Goal: Task Accomplishment & Management: Use online tool/utility

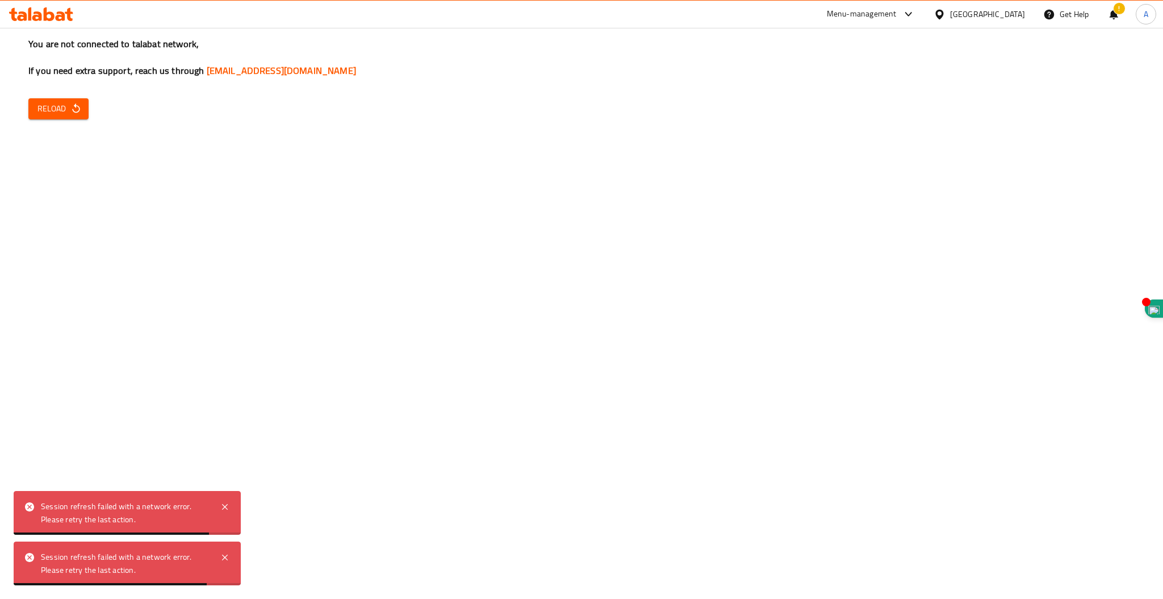
click at [81, 98] on button "Reload" at bounding box center [58, 108] width 60 height 21
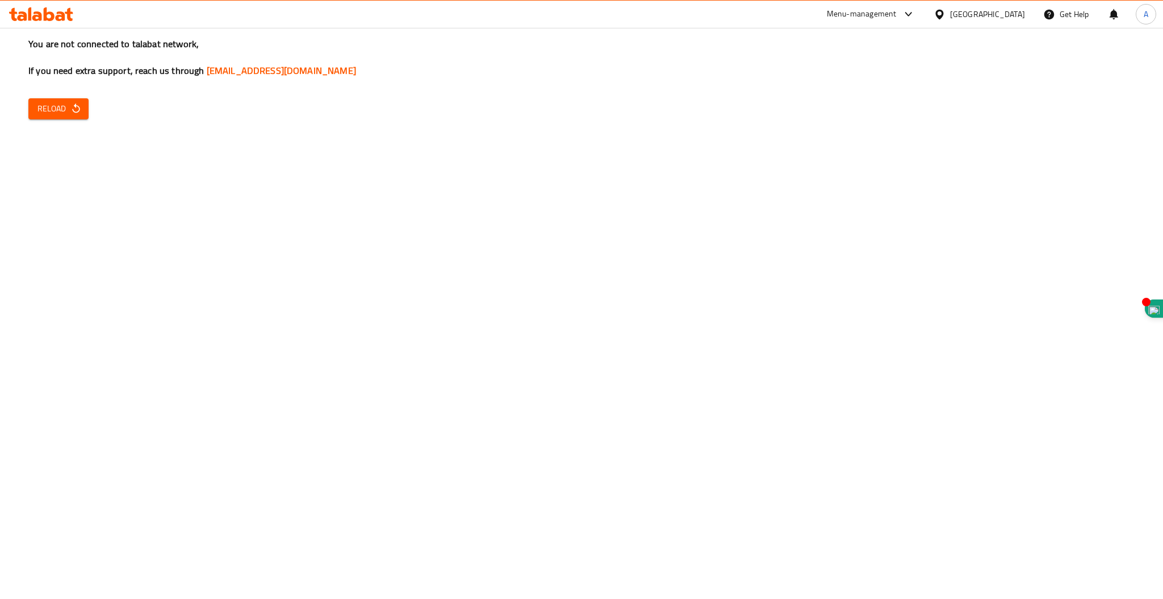
click at [68, 109] on span "Reload" at bounding box center [58, 109] width 42 height 14
click at [60, 123] on div "You are not connected to talabat network, If you need extra support, reach us t…" at bounding box center [581, 299] width 1163 height 599
click at [67, 110] on span "Reload" at bounding box center [58, 109] width 42 height 14
